Goal: Information Seeking & Learning: Learn about a topic

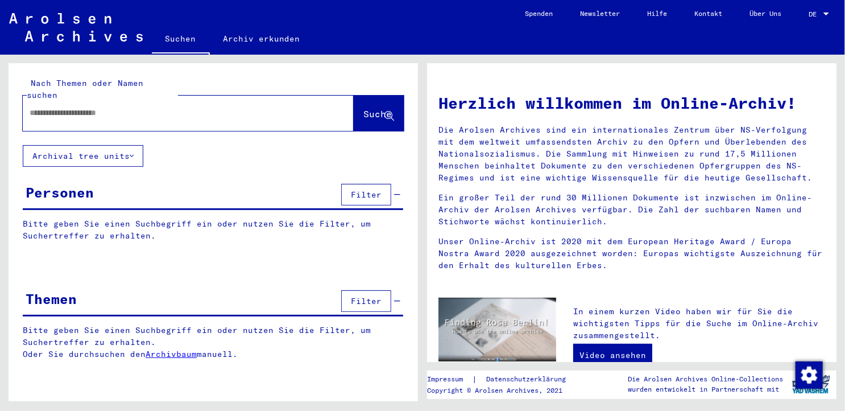
click at [97, 107] on input "text" at bounding box center [175, 113] width 290 height 12
type input "******"
click at [362, 96] on button "Suche" at bounding box center [379, 113] width 50 height 35
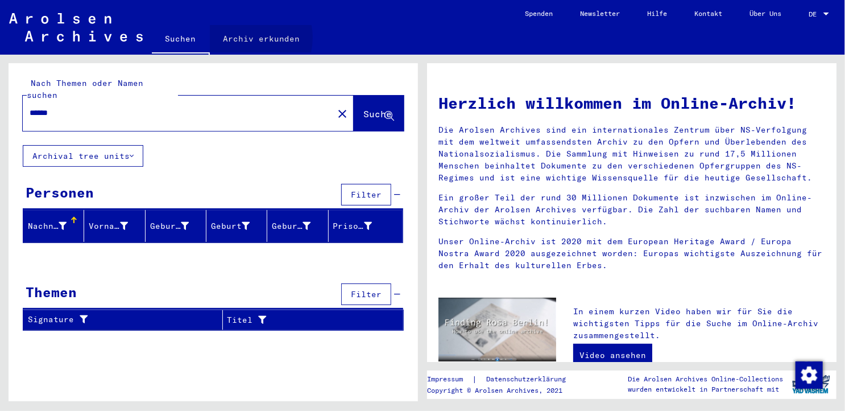
click at [245, 38] on link "Archiv erkunden" at bounding box center [262, 38] width 104 height 27
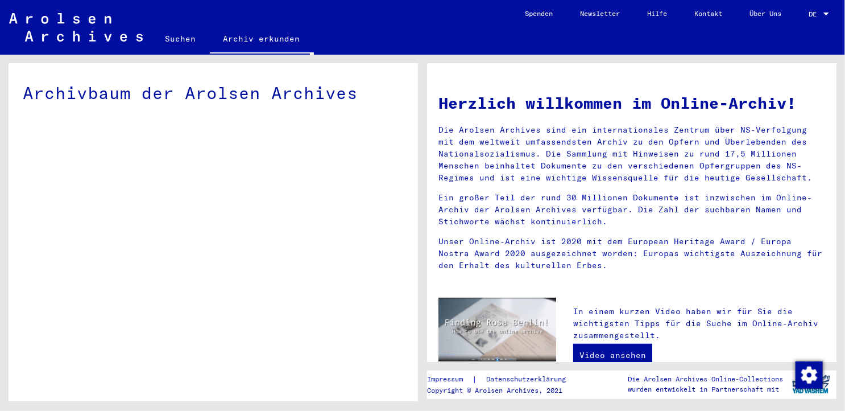
click at [378, 107] on div "Archivbaum der Arolsen Archives" at bounding box center [214, 100] width 410 height 74
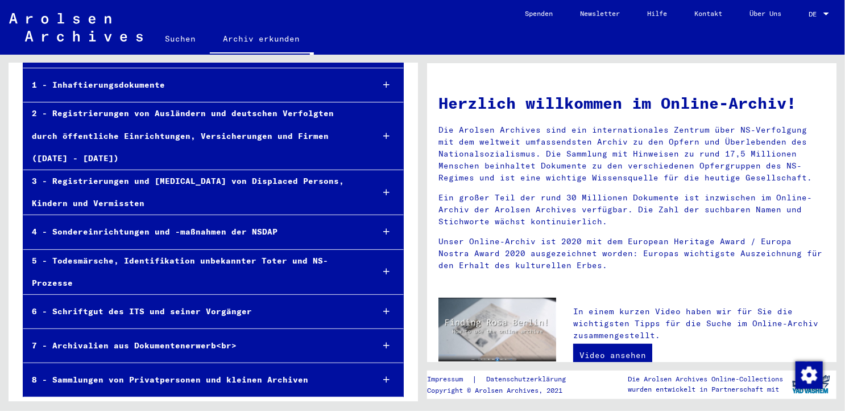
scroll to position [89, 0]
click at [164, 346] on div "7 - Archivalien aus Dokumentenerwerb<br>" at bounding box center [193, 346] width 341 height 22
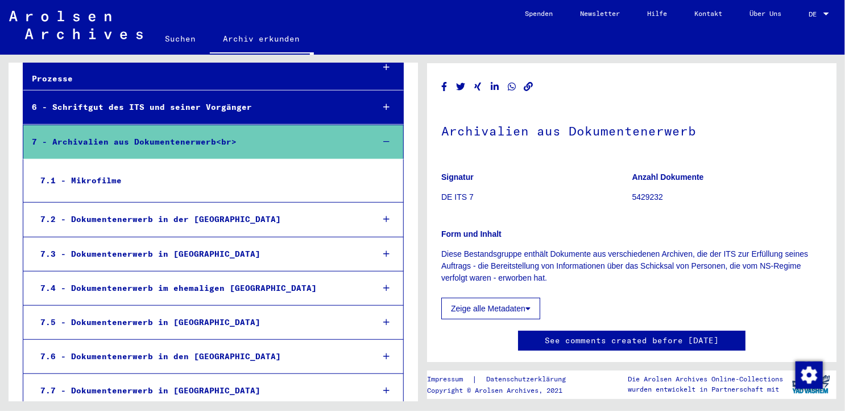
scroll to position [316, 0]
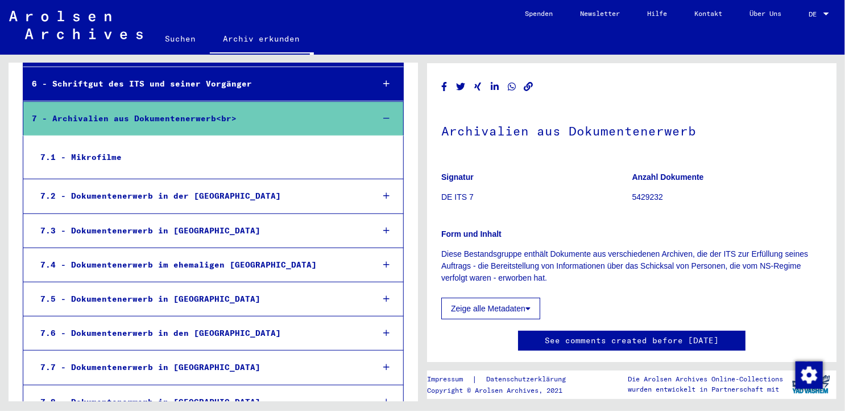
click at [97, 152] on div "7.1 - Mikrofilme" at bounding box center [198, 157] width 332 height 22
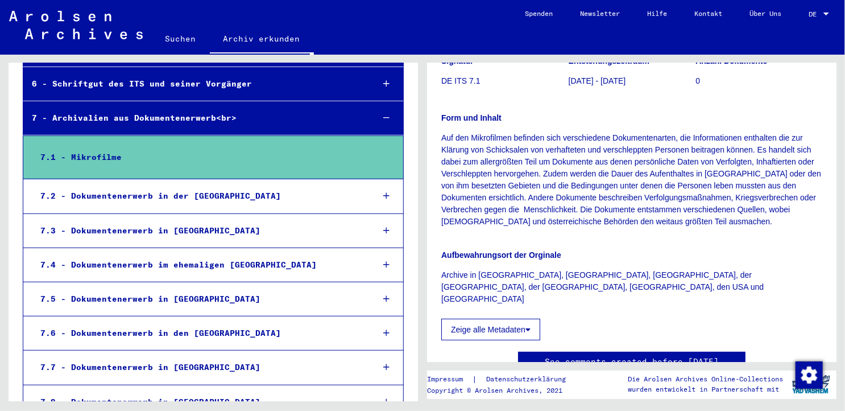
scroll to position [68, 0]
